Goal: Task Accomplishment & Management: Use online tool/utility

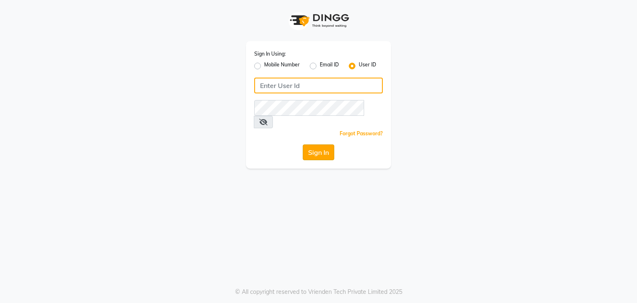
type input "shradzzzstudio"
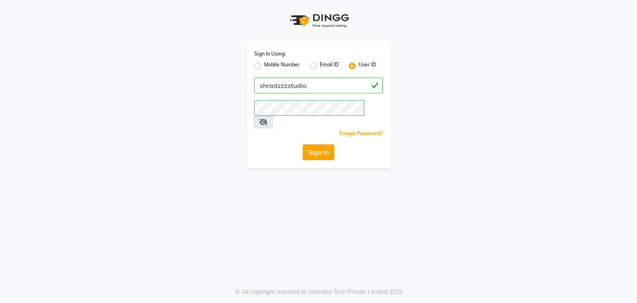
click at [312, 144] on button "Sign In" at bounding box center [318, 152] width 31 height 16
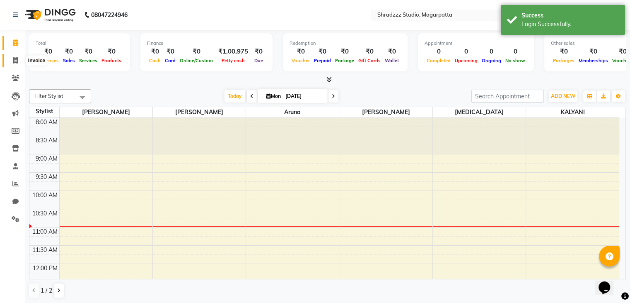
click at [17, 59] on icon at bounding box center [15, 60] width 5 height 6
select select "4544"
select select "service"
